Goal: Task Accomplishment & Management: Use online tool/utility

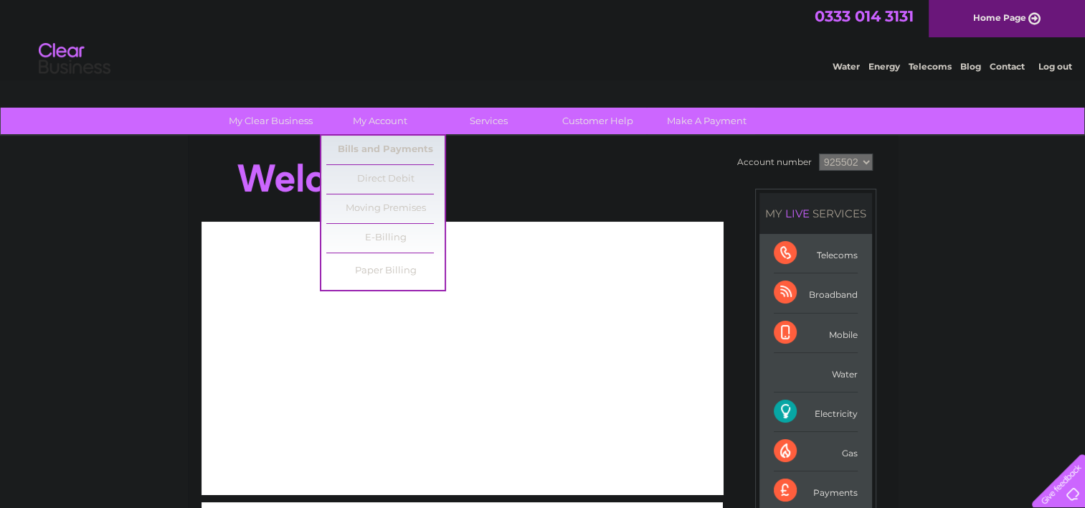
click at [386, 147] on link "Bills and Payments" at bounding box center [385, 150] width 118 height 29
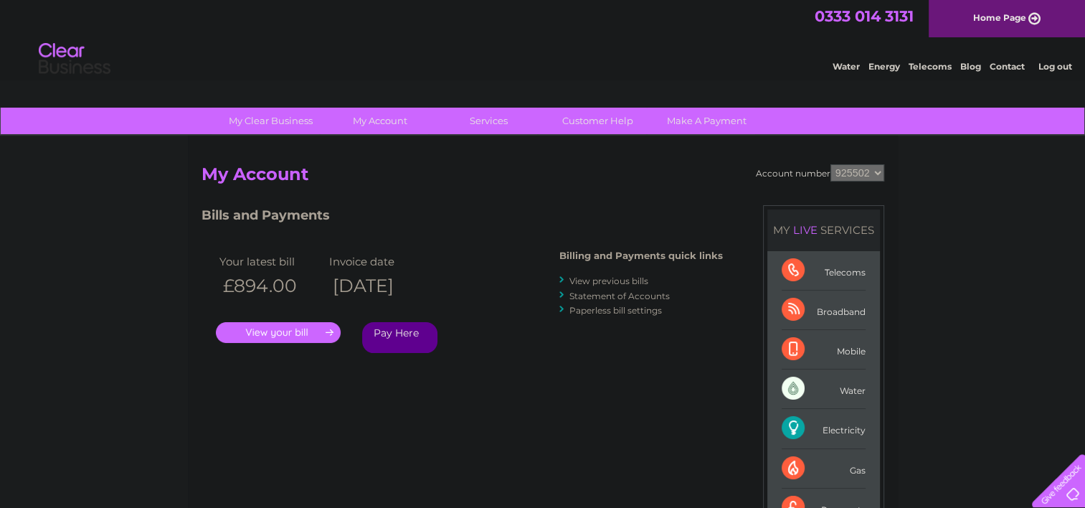
click at [483, 123] on link "Services" at bounding box center [489, 121] width 118 height 27
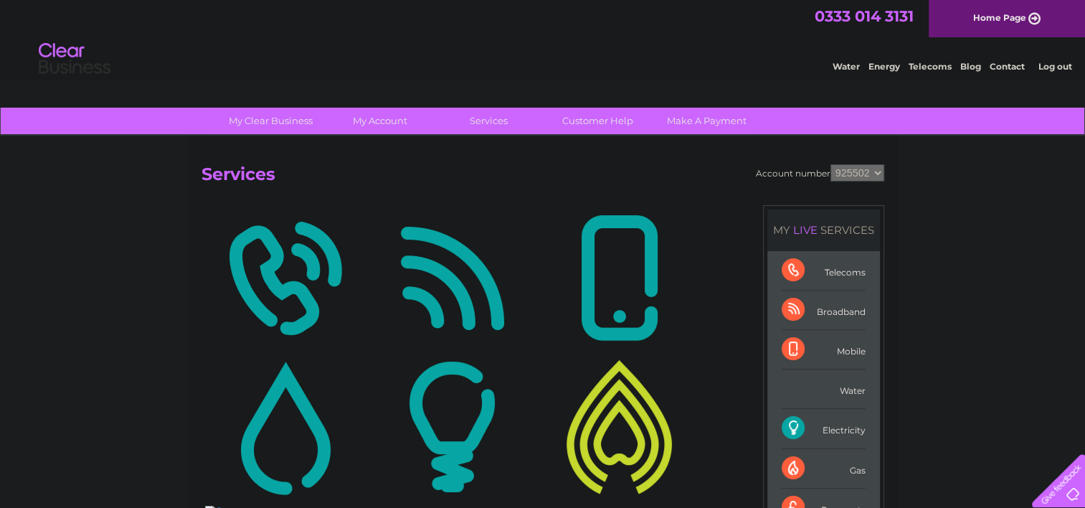
click at [483, 123] on link "Services" at bounding box center [489, 121] width 118 height 27
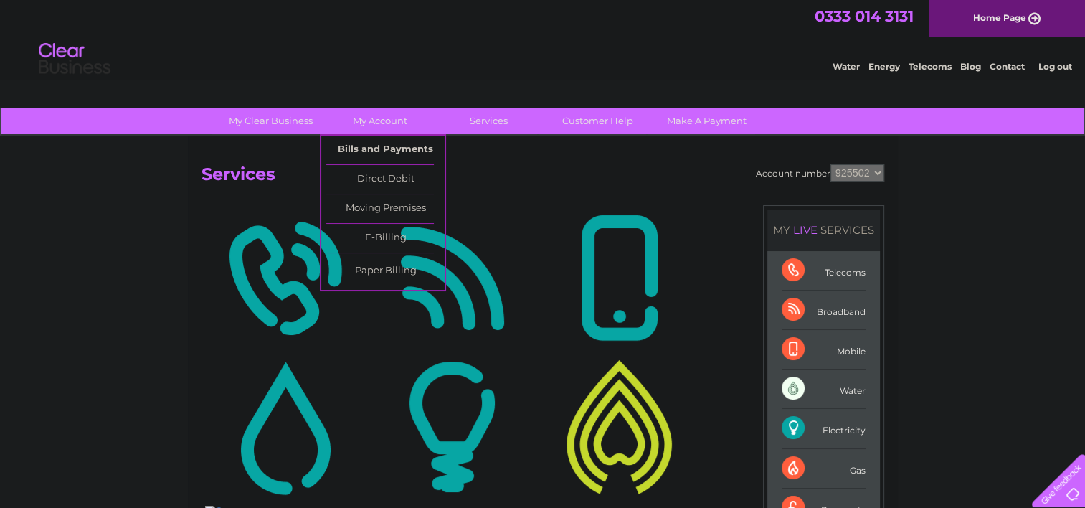
click at [389, 144] on link "Bills and Payments" at bounding box center [385, 150] width 118 height 29
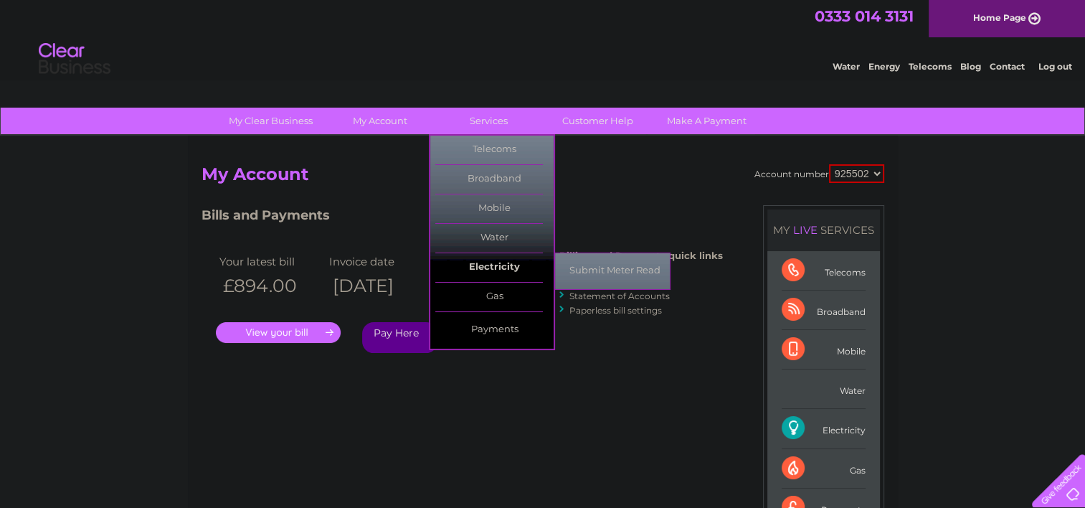
click at [491, 270] on link "Electricity" at bounding box center [494, 267] width 118 height 29
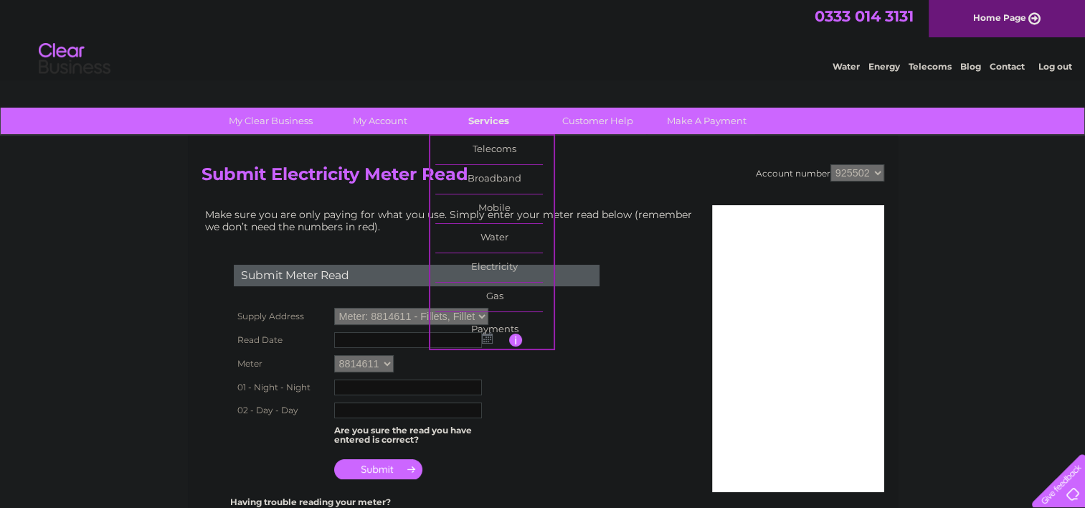
click at [491, 132] on link "Services" at bounding box center [489, 121] width 118 height 27
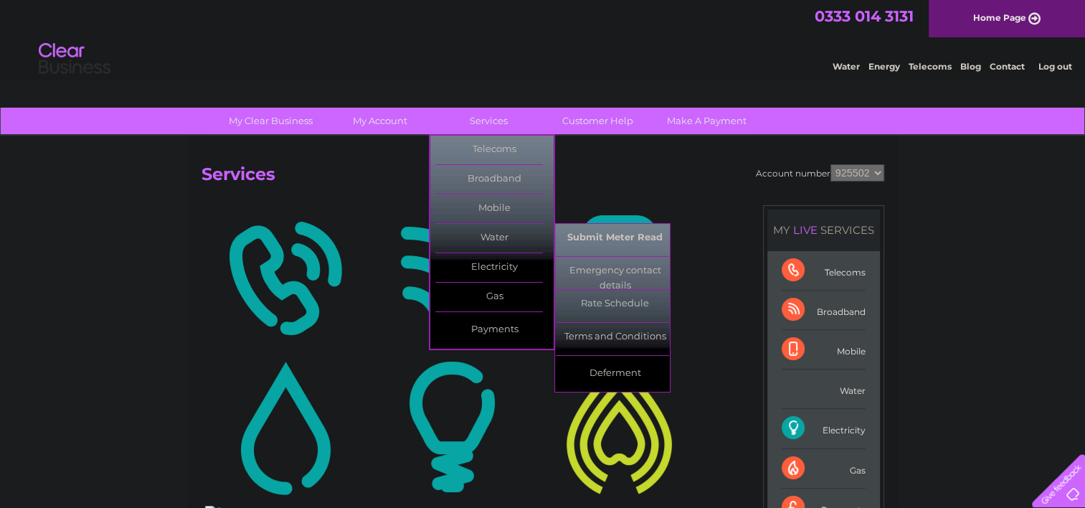
click at [585, 232] on link "Submit Meter Read" at bounding box center [615, 238] width 118 height 29
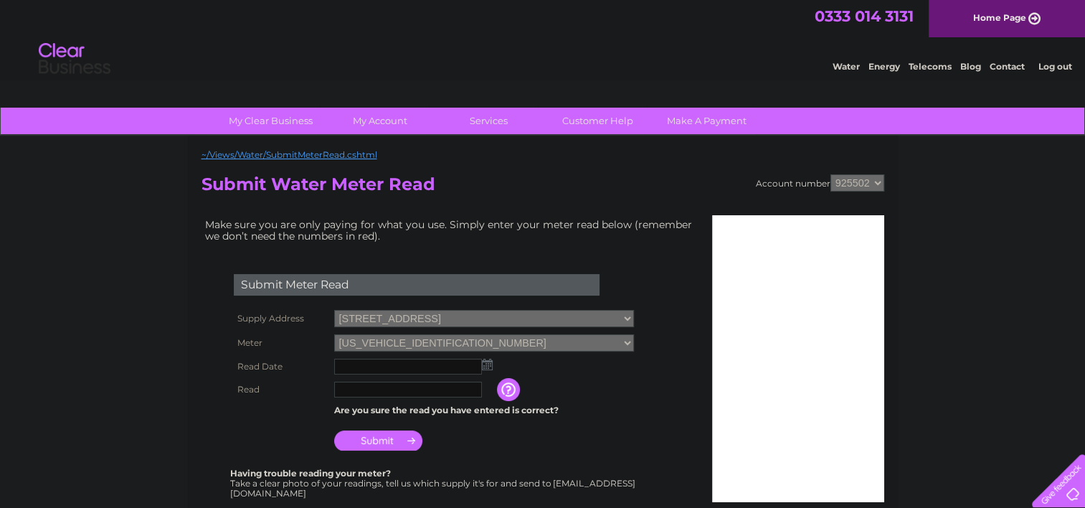
click at [486, 367] on img at bounding box center [487, 364] width 11 height 11
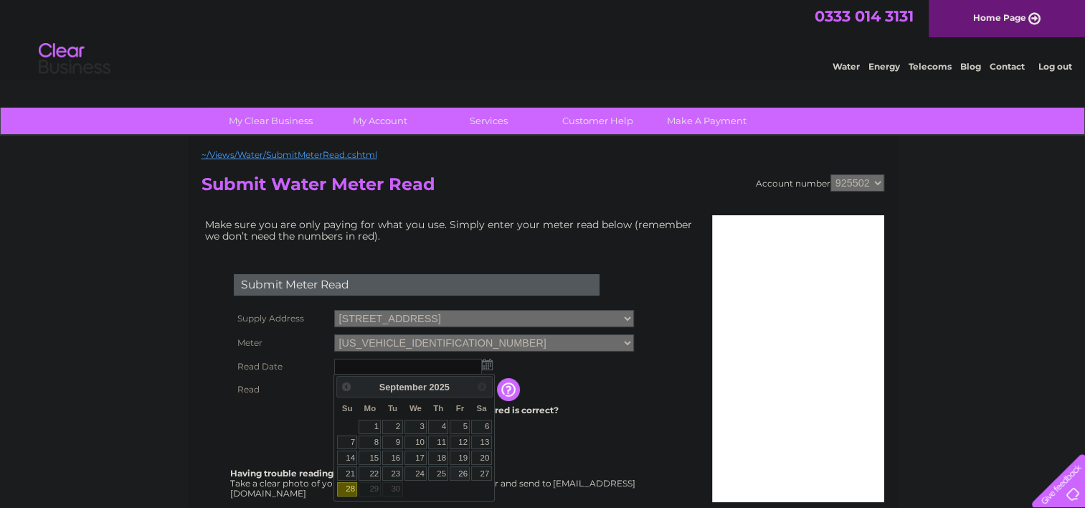
click at [461, 471] on link "26" at bounding box center [460, 473] width 20 height 14
type input "2025/09/26"
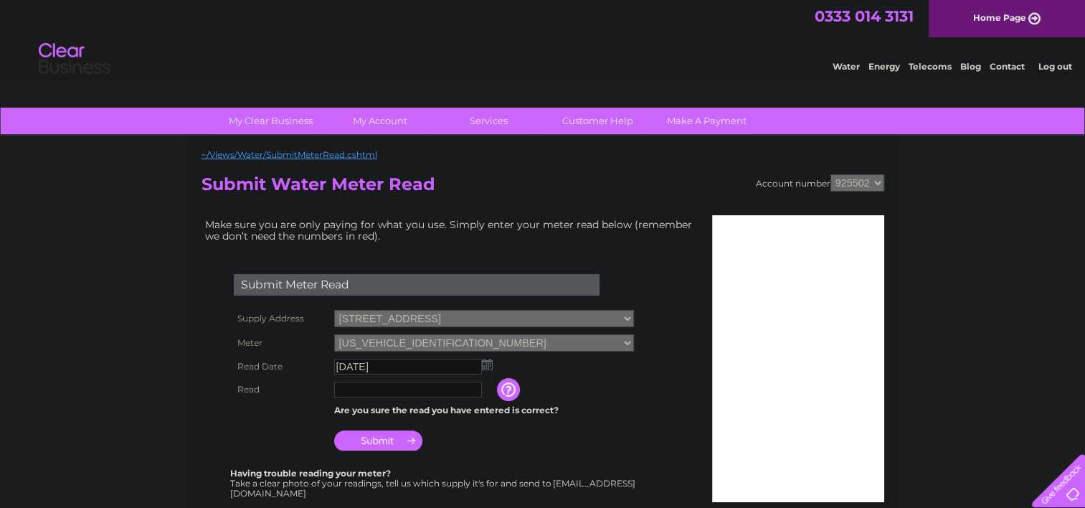
click at [505, 390] on input "button" at bounding box center [510, 389] width 26 height 23
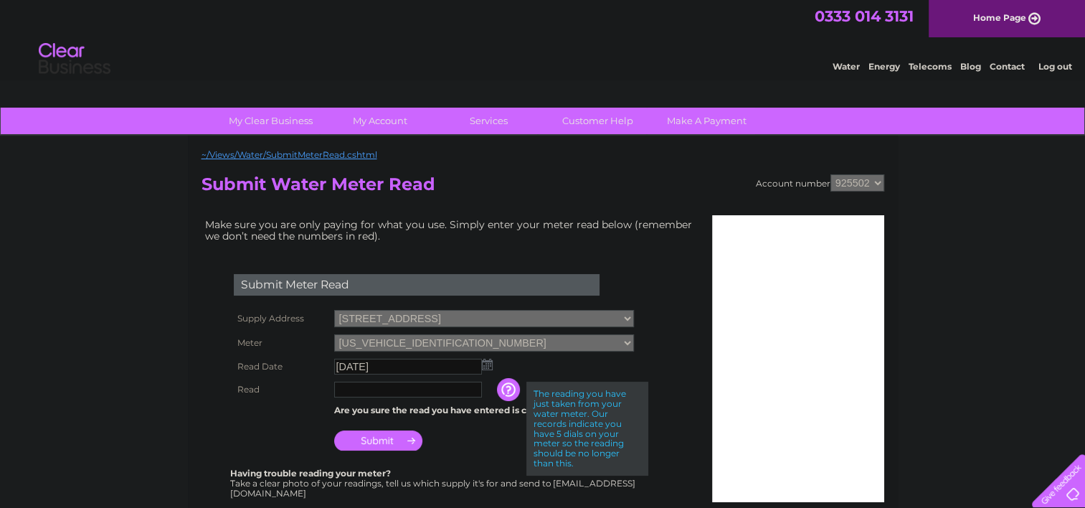
click at [454, 391] on input "text" at bounding box center [408, 390] width 148 height 16
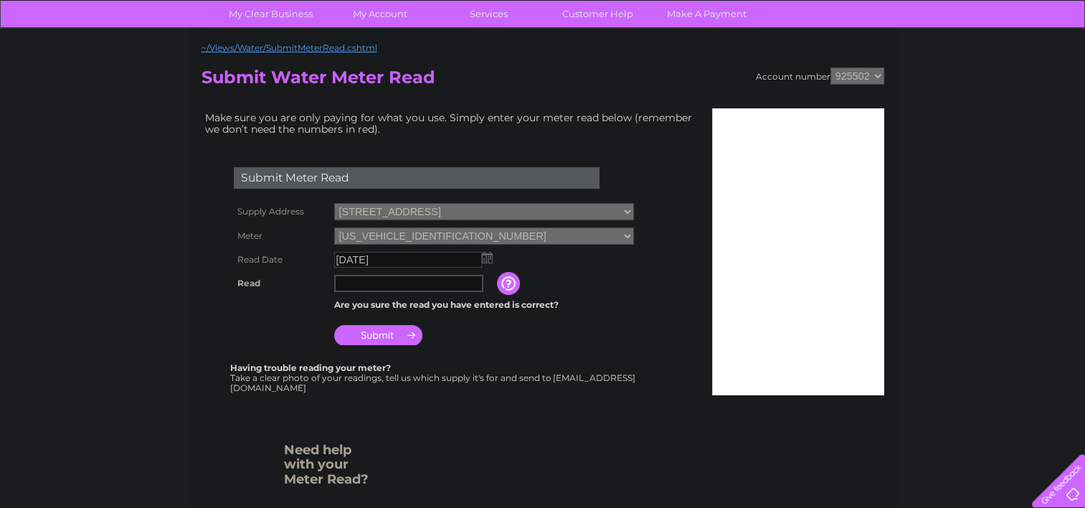
scroll to position [105, 0]
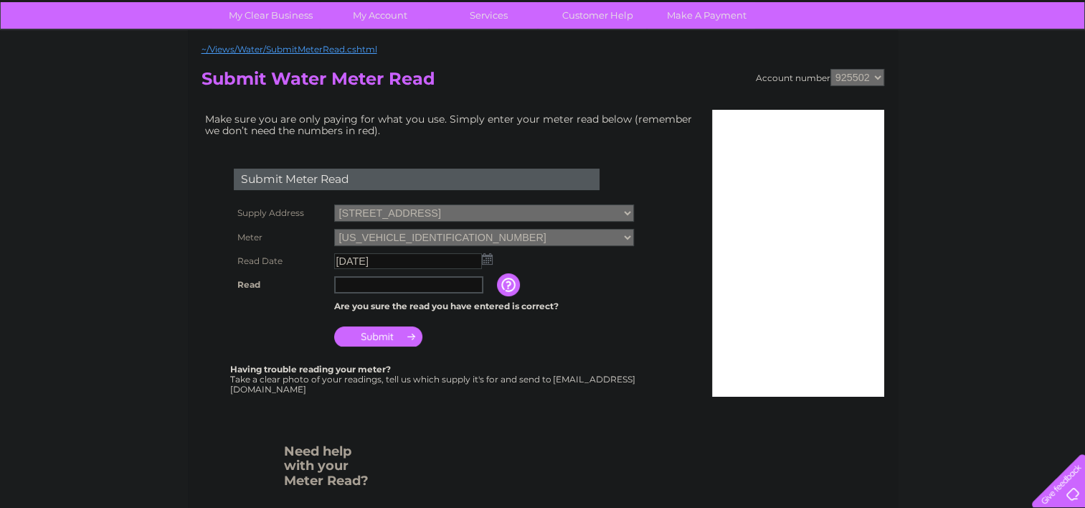
click at [412, 281] on input "text" at bounding box center [408, 284] width 149 height 17
type input "03494"
click at [385, 331] on input "Submit" at bounding box center [378, 335] width 88 height 20
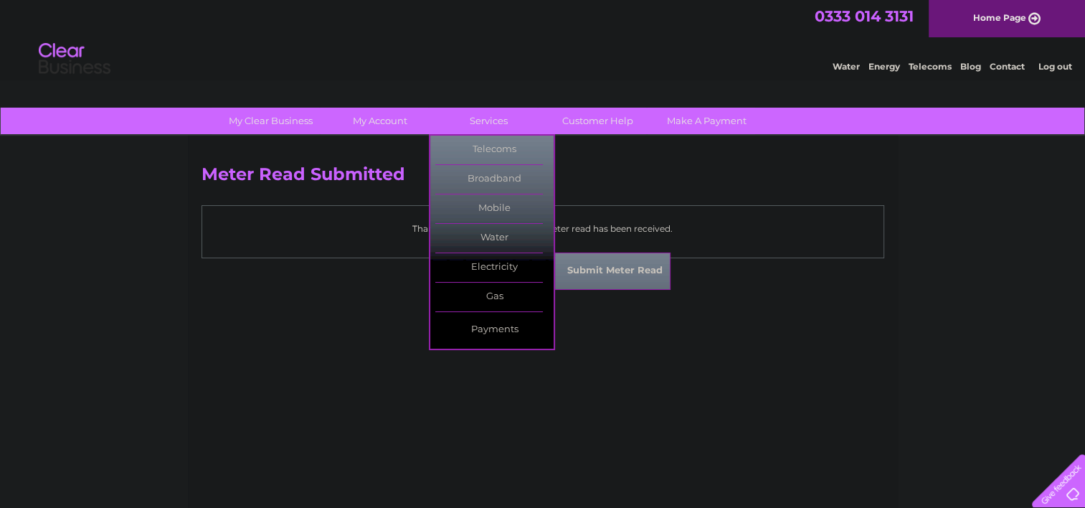
click at [578, 258] on link "Submit Meter Read" at bounding box center [615, 271] width 118 height 29
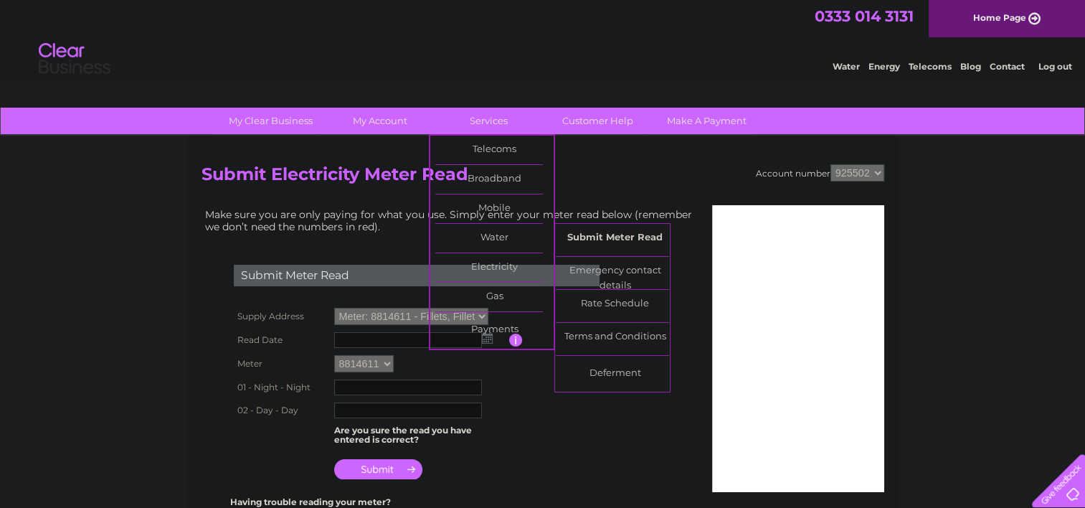
click at [574, 237] on link "Submit Meter Read" at bounding box center [615, 238] width 118 height 29
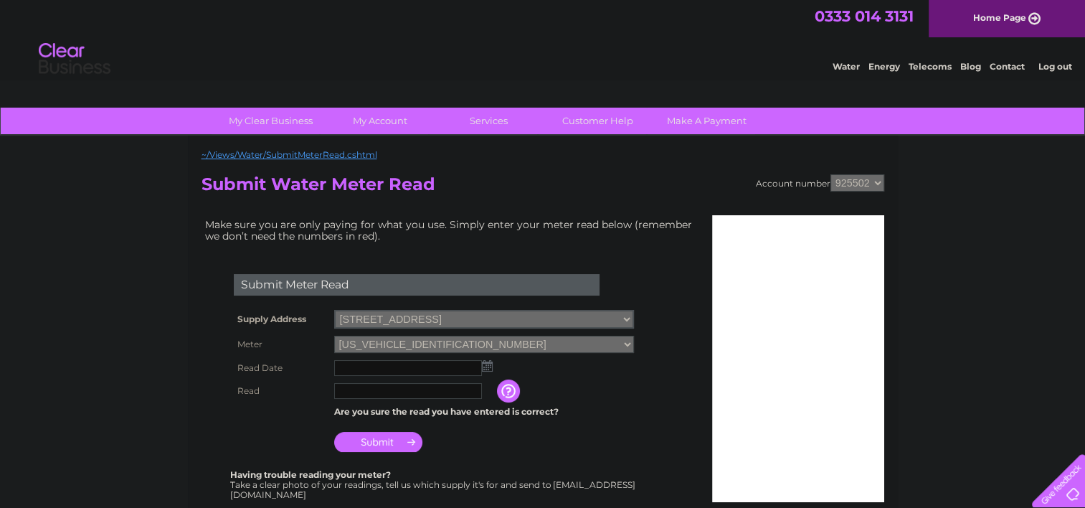
click at [554, 313] on select "Sandside, [GEOGRAPHIC_DATA], Stromness, [GEOGRAPHIC_DATA], KW16 3NG Fillets, [G…" at bounding box center [484, 319] width 300 height 19
select select "541405"
click at [334, 310] on select "Sandside, Graemsay, Stromness, Isle Of Orkney, KW16 3NG Fillets, Fillets, Graem…" at bounding box center [484, 319] width 300 height 19
click at [488, 360] on img at bounding box center [487, 364] width 11 height 11
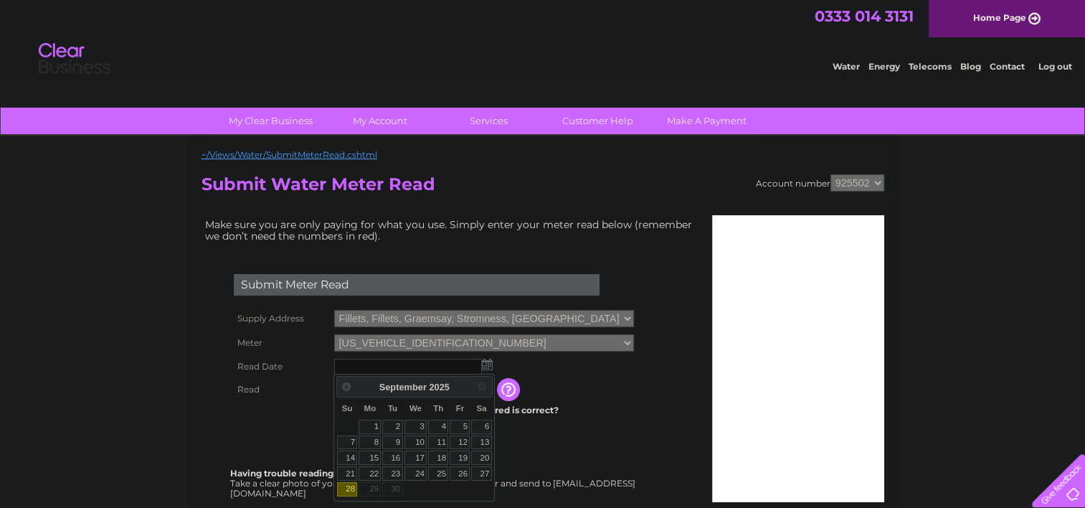
click at [351, 485] on link "28" at bounding box center [347, 489] width 20 height 14
type input "2025/09/28"
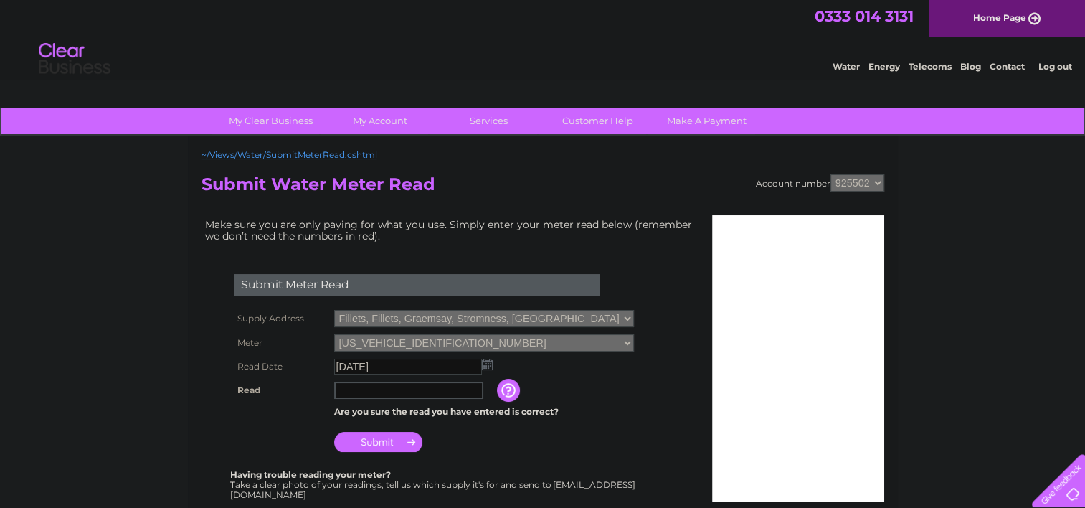
click at [382, 387] on input "text" at bounding box center [408, 390] width 149 height 17
type input "2549"
click at [511, 392] on input "button" at bounding box center [510, 389] width 26 height 23
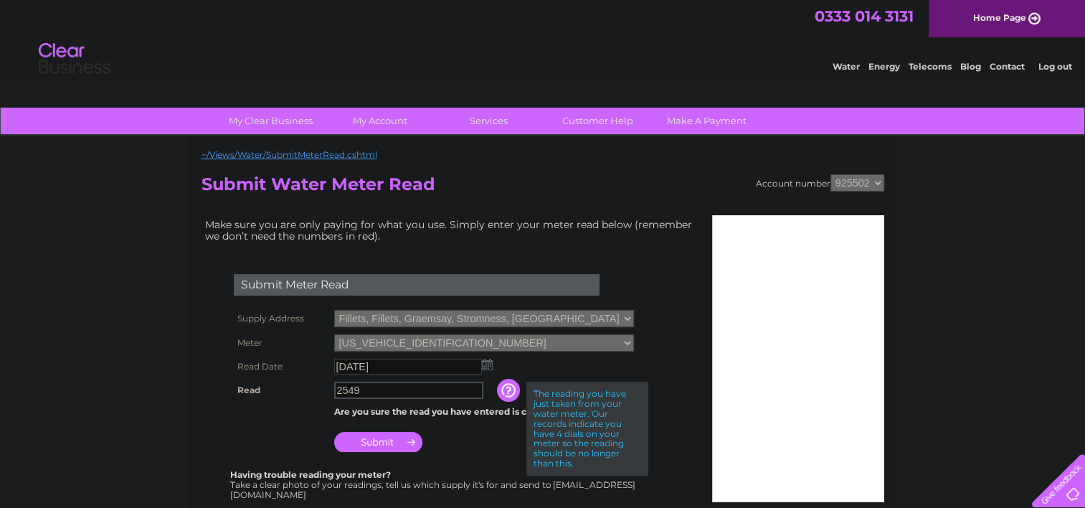
click at [451, 390] on input "2549" at bounding box center [408, 390] width 149 height 17
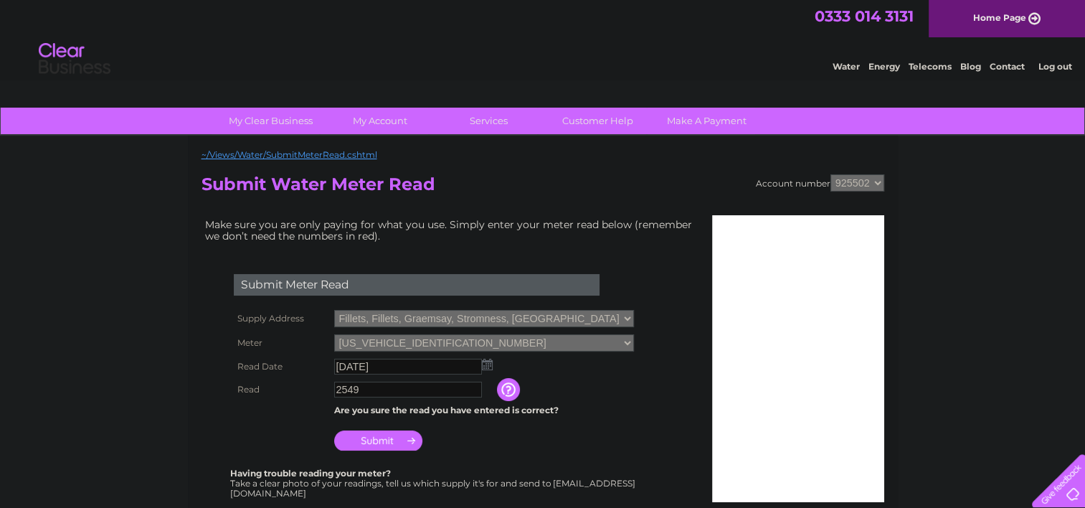
click at [358, 438] on input "Submit" at bounding box center [378, 440] width 88 height 20
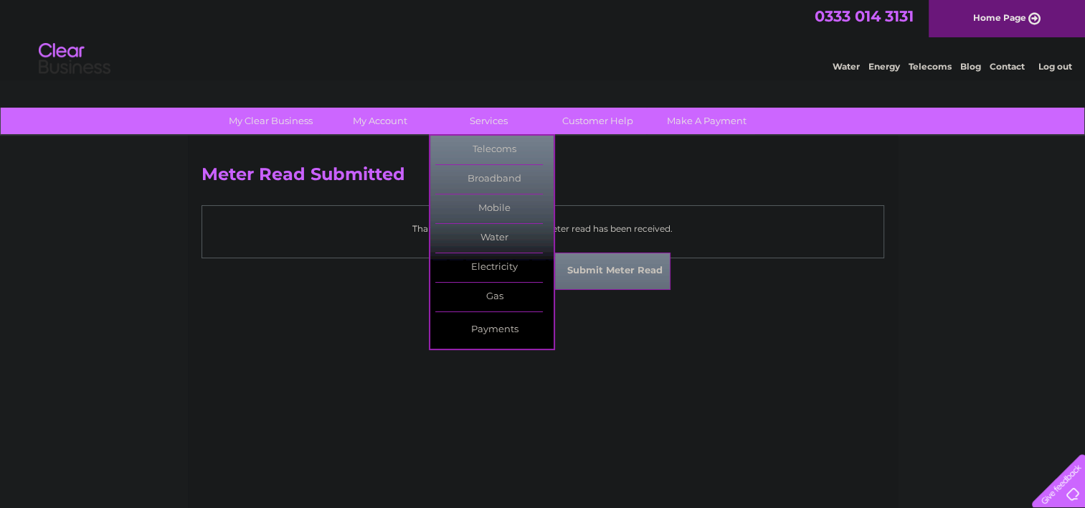
click at [588, 276] on link "Submit Meter Read" at bounding box center [615, 271] width 118 height 29
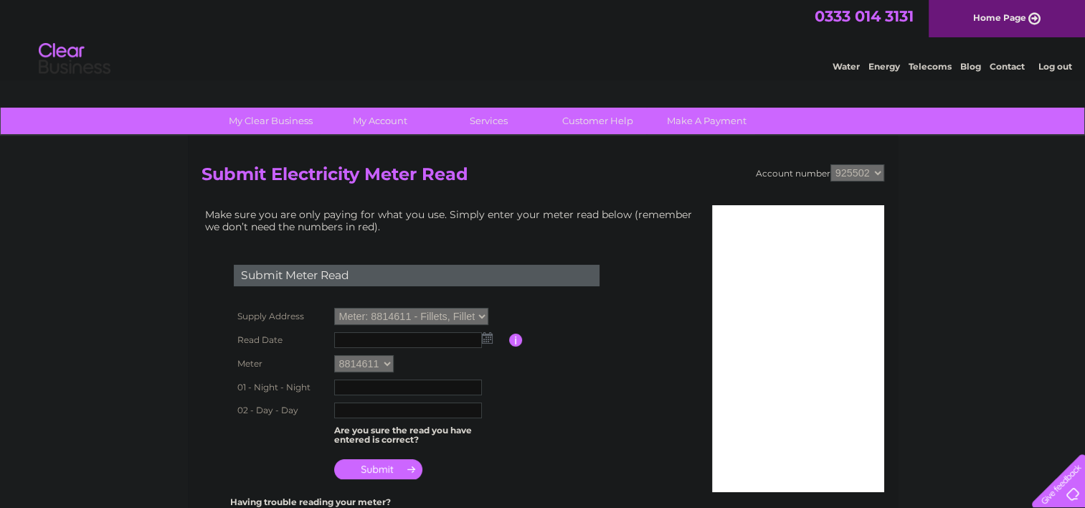
click at [487, 334] on img at bounding box center [487, 337] width 11 height 11
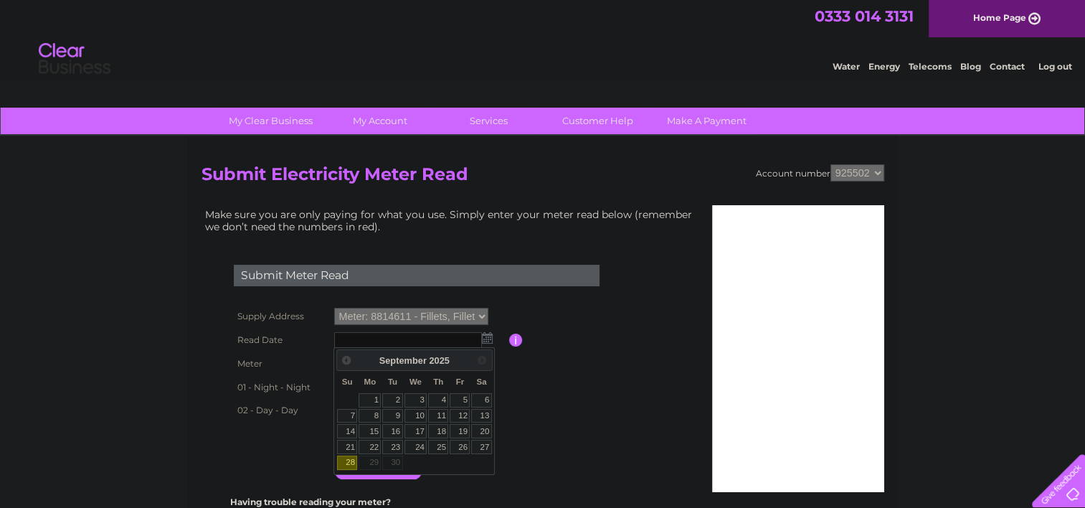
click at [347, 463] on link "28" at bounding box center [347, 463] width 20 height 14
type input "2025/09/28"
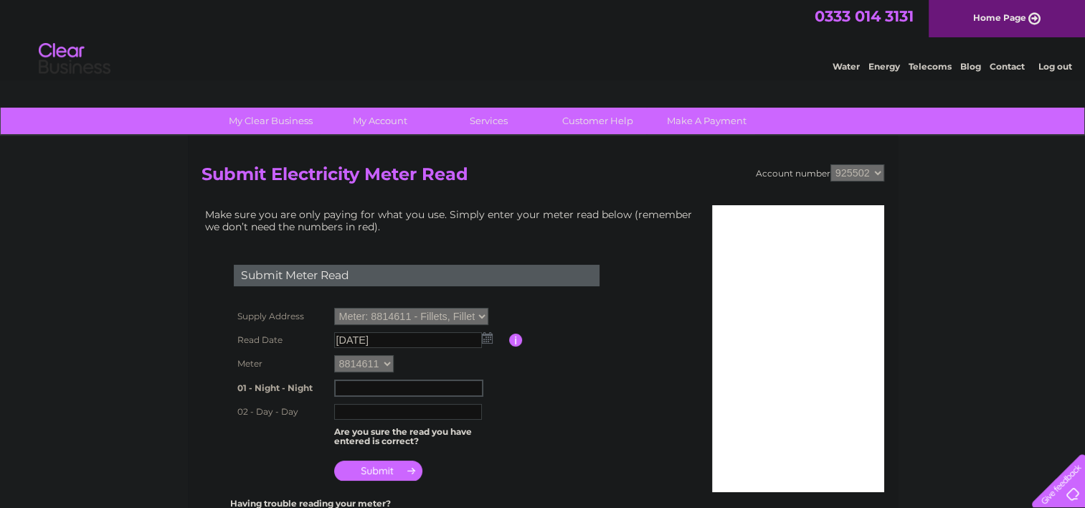
click at [374, 390] on input "text" at bounding box center [408, 387] width 149 height 17
type input "32028"
click at [373, 400] on td at bounding box center [420, 410] width 179 height 23
click at [369, 405] on input "text" at bounding box center [408, 410] width 148 height 16
type input "38286"
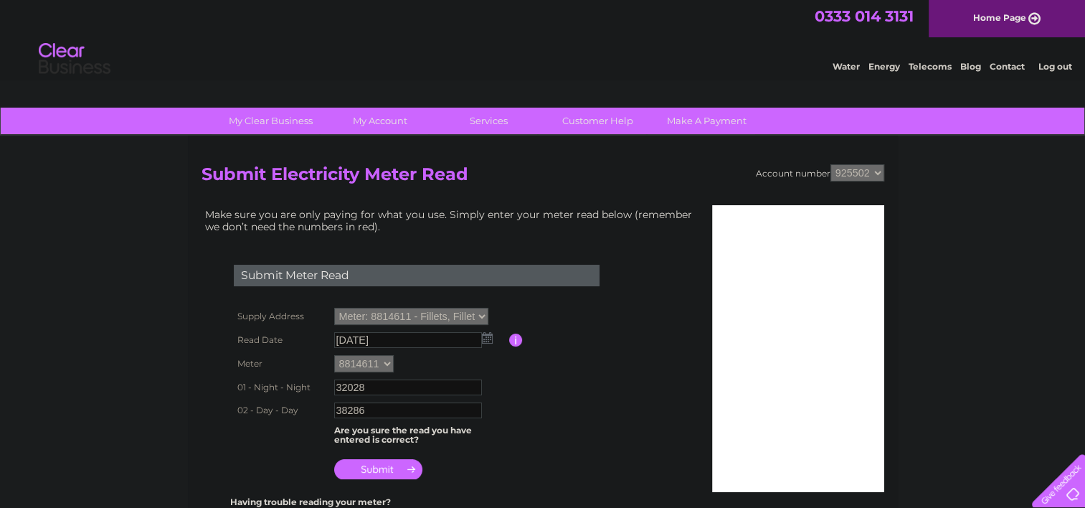
click at [360, 471] on input "submit" at bounding box center [378, 469] width 88 height 20
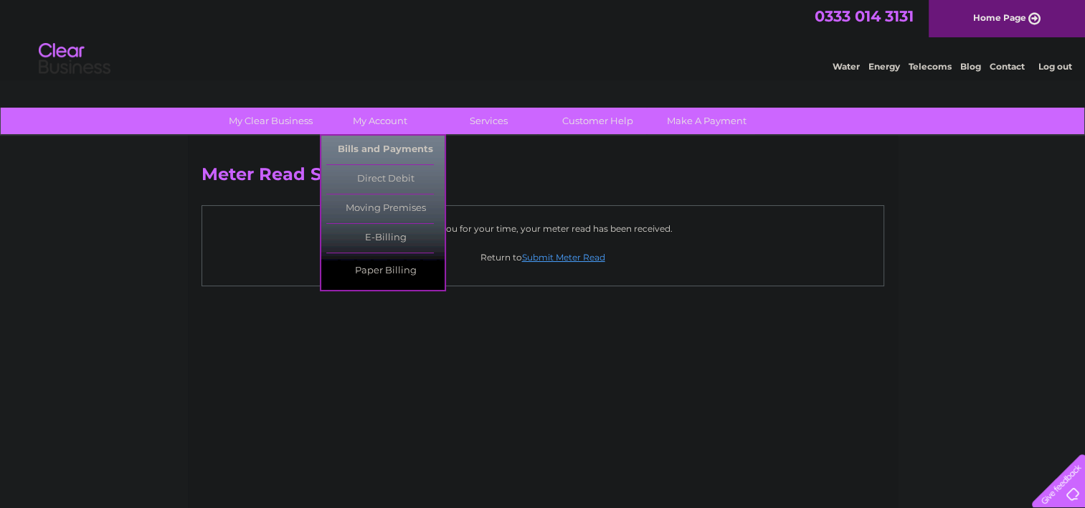
click at [399, 137] on link "Bills and Payments" at bounding box center [385, 150] width 118 height 29
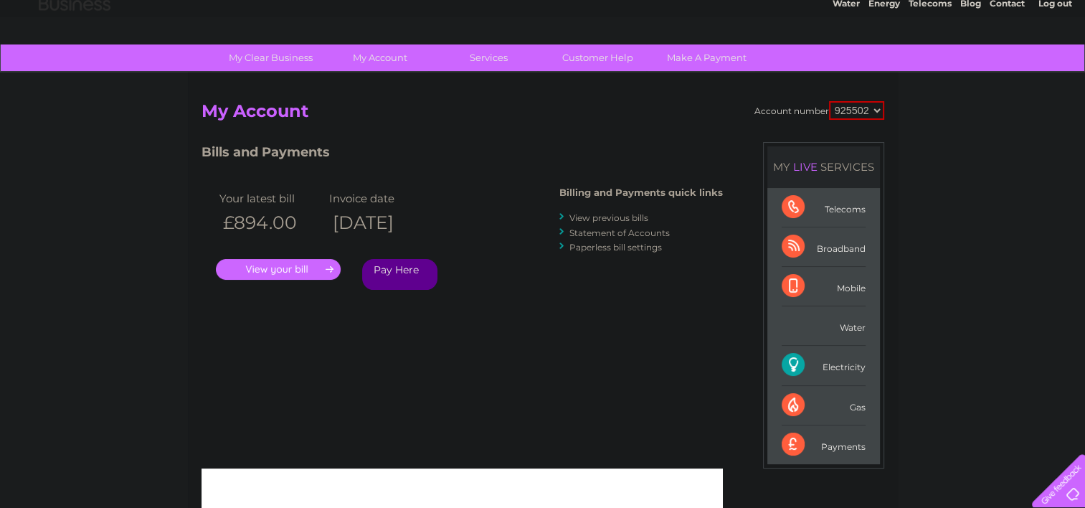
scroll to position [65, 0]
